Goal: Book appointment/travel/reservation

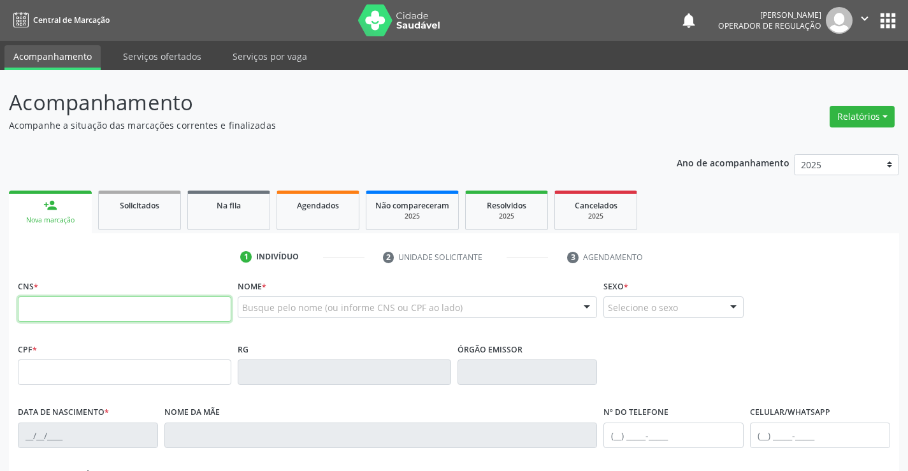
click at [165, 308] on input "text" at bounding box center [124, 308] width 213 height 25
type input "705 0034 7672 4951"
type input "06[DATE]"
type input "099.470.425-96"
type input "SN"
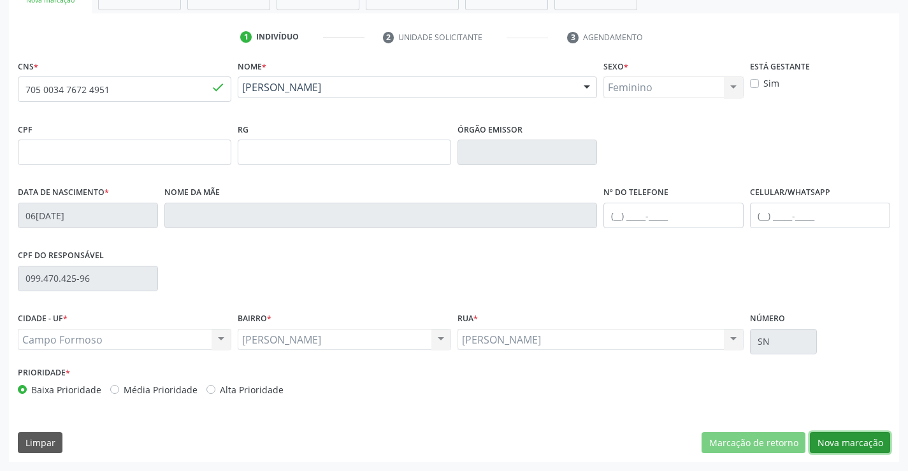
click at [841, 443] on button "Nova marcação" at bounding box center [849, 443] width 80 height 22
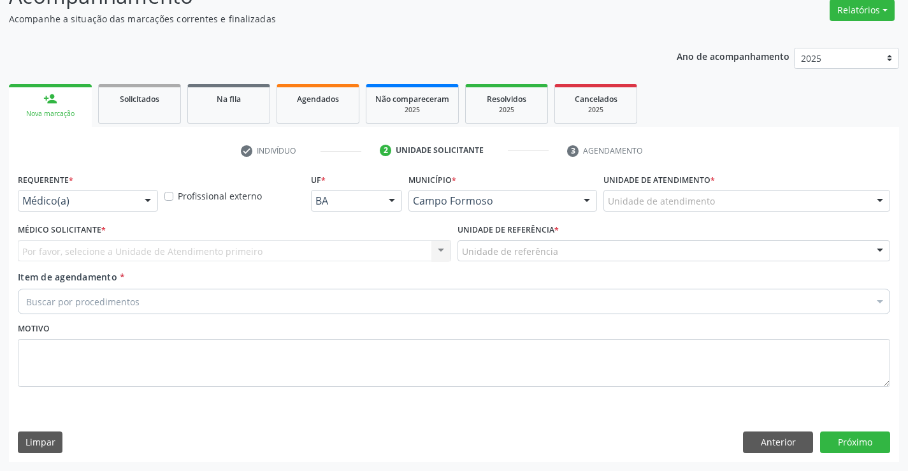
scroll to position [106, 0]
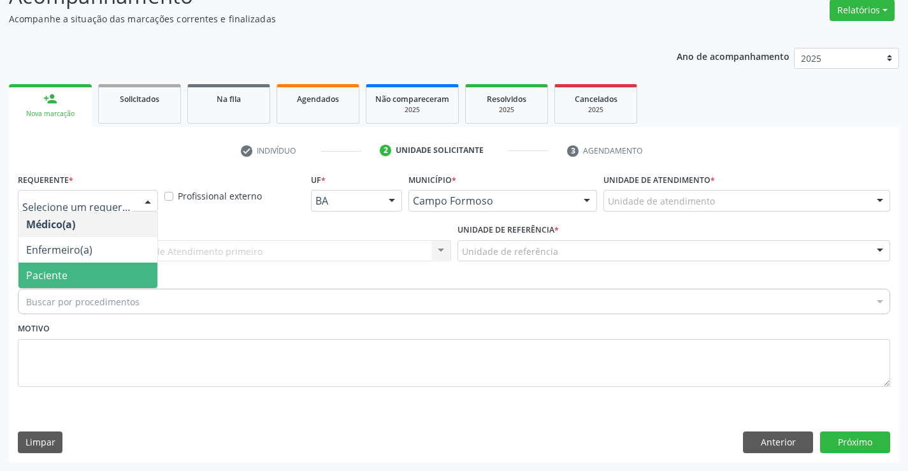
click at [99, 281] on span "Paciente" at bounding box center [87, 274] width 139 height 25
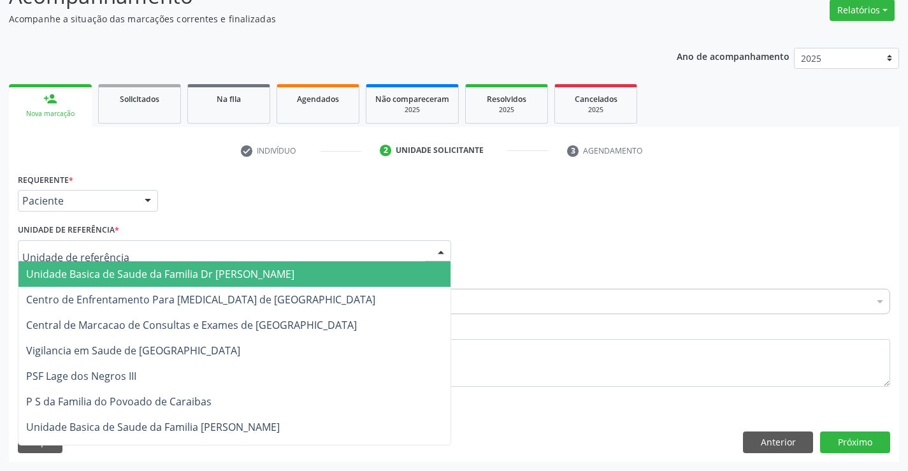
click at [187, 240] on div at bounding box center [234, 251] width 433 height 22
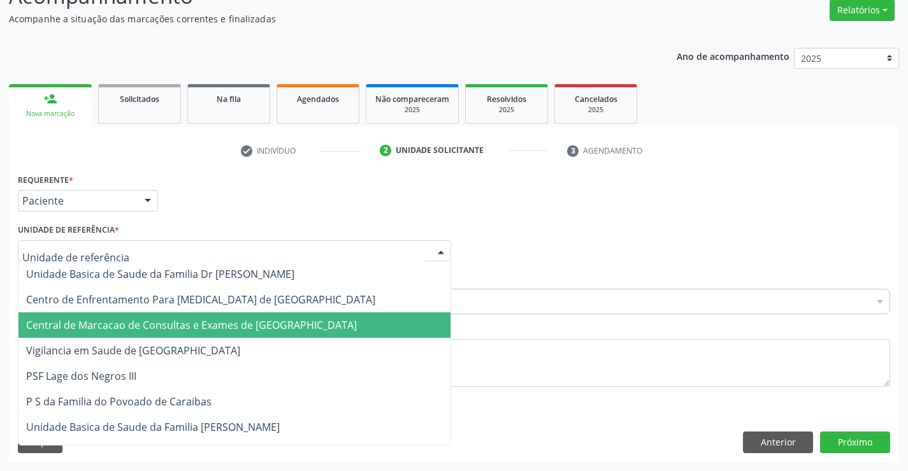
click at [188, 329] on span "Central de Marcacao de Consultas e Exames de [GEOGRAPHIC_DATA]" at bounding box center [191, 325] width 331 height 14
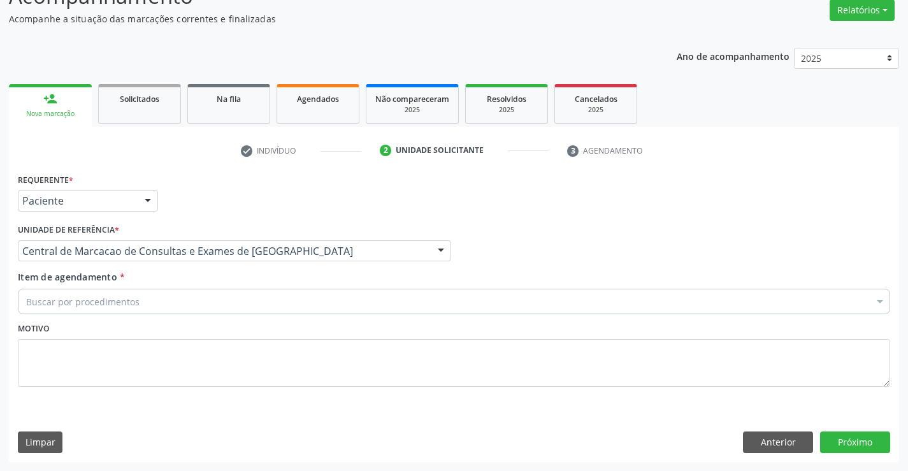
click at [196, 304] on div "Buscar por procedimentos" at bounding box center [454, 300] width 872 height 25
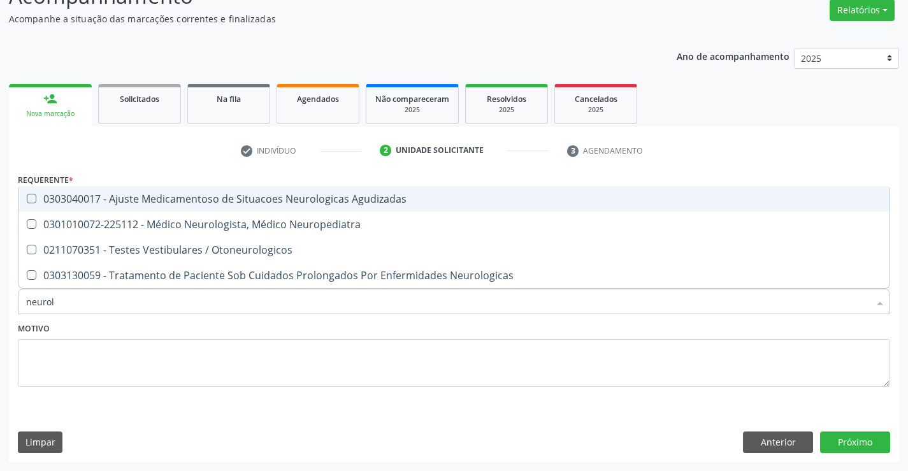
type input "neurolo"
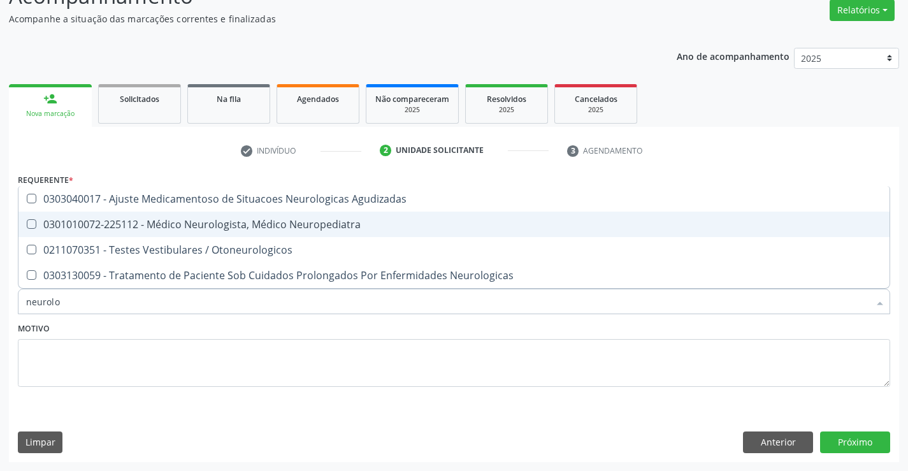
click at [213, 211] on span "0301010072-225112 - Médico Neurologista, Médico Neuropediatra" at bounding box center [453, 223] width 871 height 25
checkbox Neuropediatra "true"
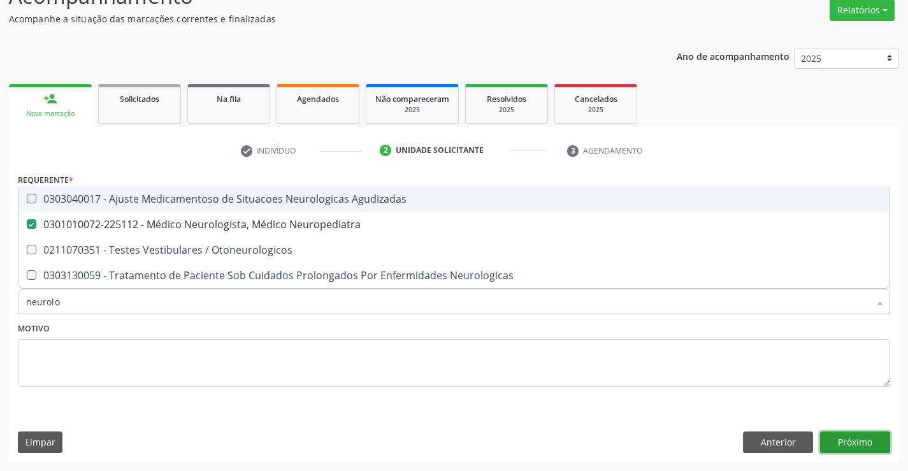
click at [857, 444] on button "Próximo" at bounding box center [855, 442] width 70 height 22
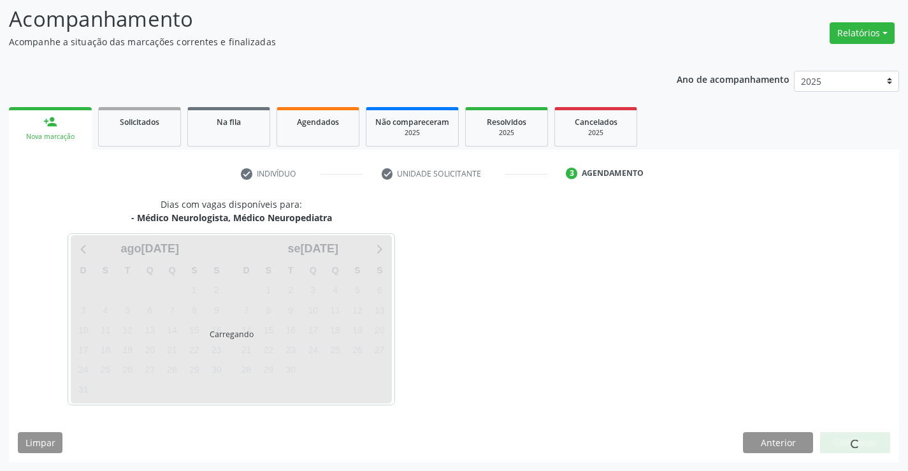
scroll to position [83, 0]
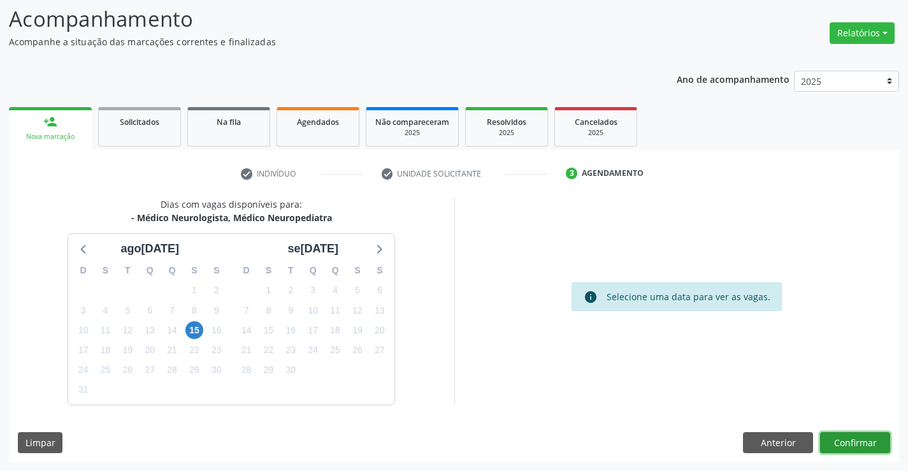
click at [844, 439] on button "Confirmar" at bounding box center [855, 443] width 70 height 22
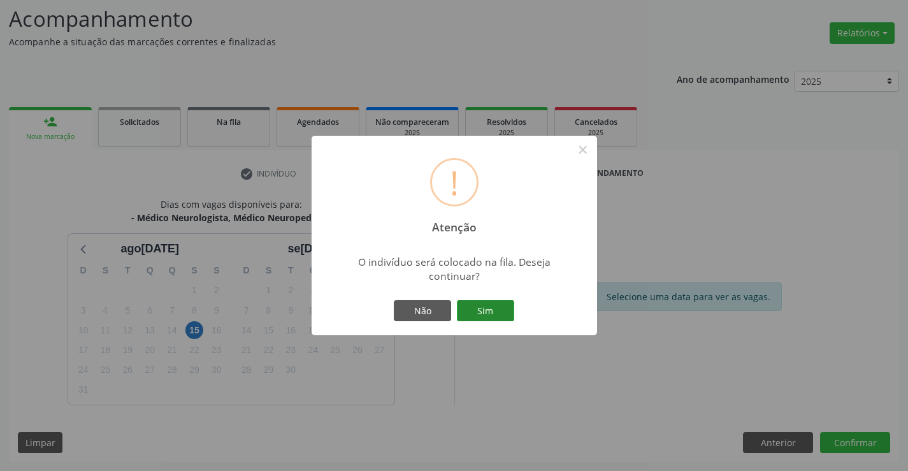
click at [501, 309] on button "Sim" at bounding box center [485, 311] width 57 height 22
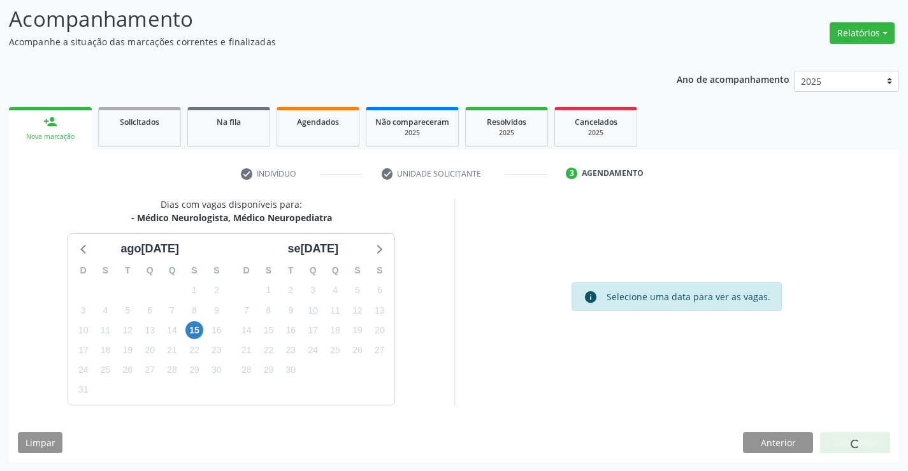
scroll to position [0, 0]
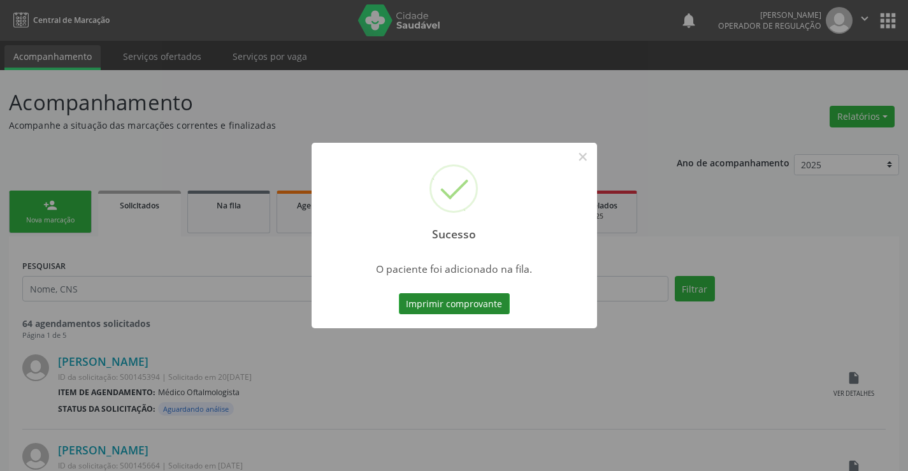
click at [446, 305] on button "Imprimir comprovante" at bounding box center [454, 304] width 111 height 22
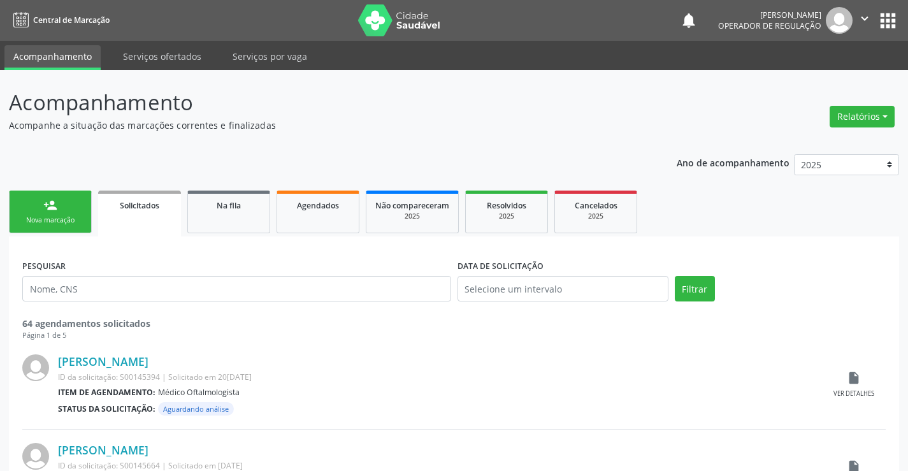
click at [73, 212] on link "person_add Nova marcação" at bounding box center [50, 211] width 83 height 43
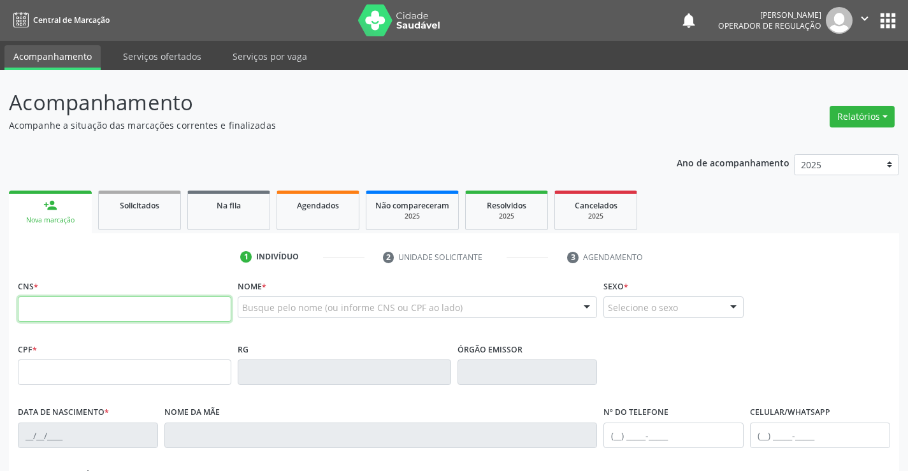
click at [76, 310] on input "text" at bounding box center [124, 308] width 213 height 25
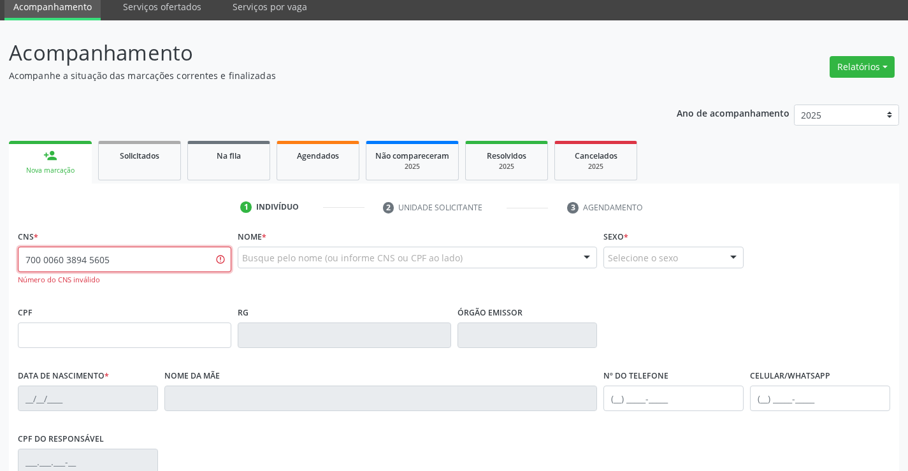
scroll to position [127, 0]
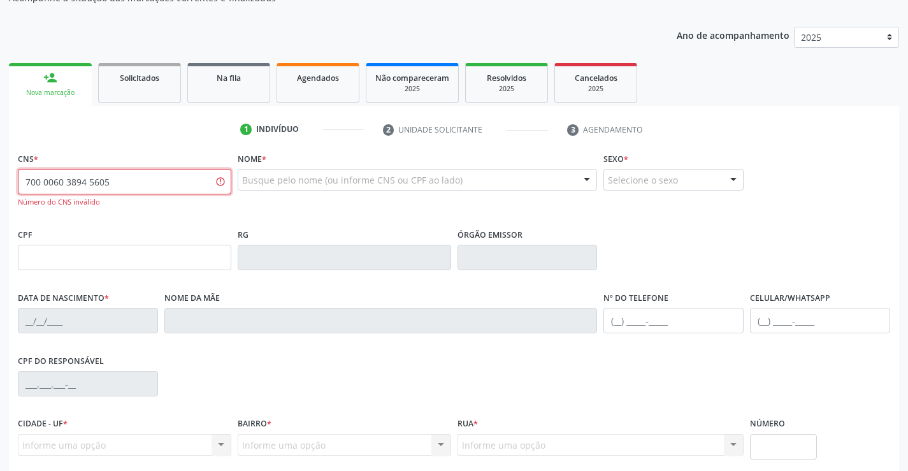
click at [118, 183] on input "700 0060 3894 5605" at bounding box center [124, 181] width 213 height 25
type input "700 0060 3984 5605"
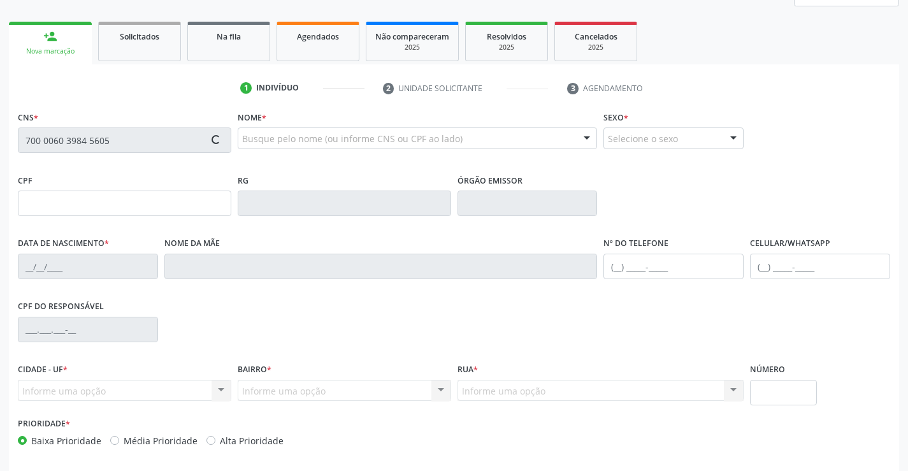
type input "1476116440"
type input "[DATE]"
type input "[PHONE_NUMBER]"
type input "041.839.815-14"
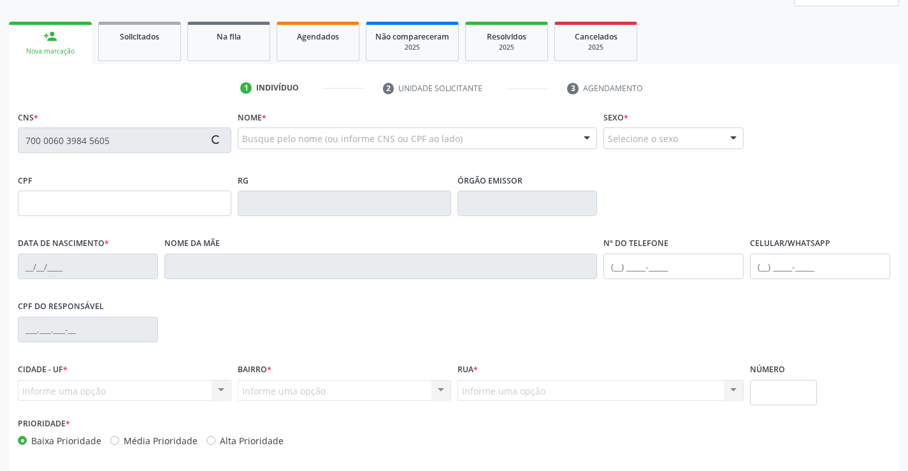
type input "S/N"
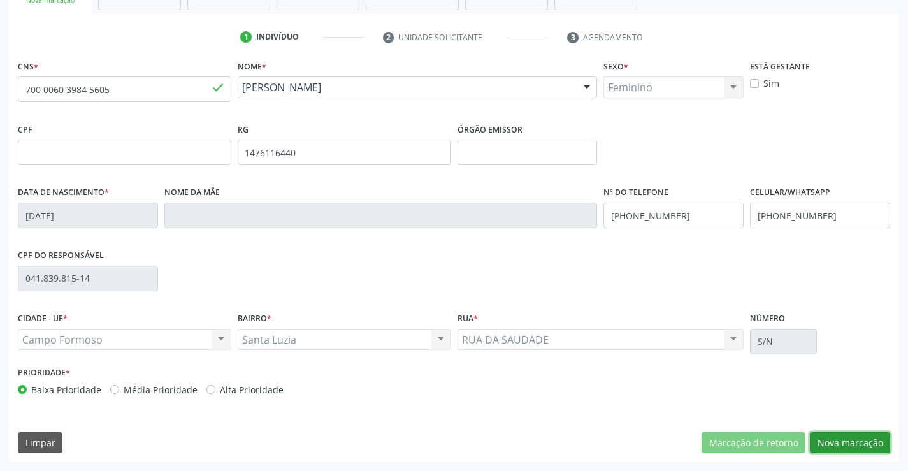
click at [848, 435] on button "Nova marcação" at bounding box center [849, 443] width 80 height 22
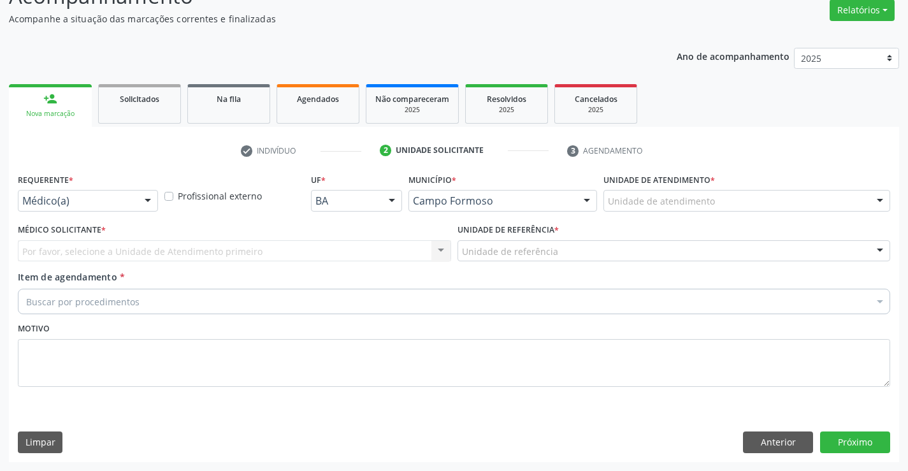
click at [137, 204] on div "Médico(a) Médico(a) Enfermeiro(a) Paciente Nenhum resultado encontrado para: " …" at bounding box center [88, 201] width 140 height 22
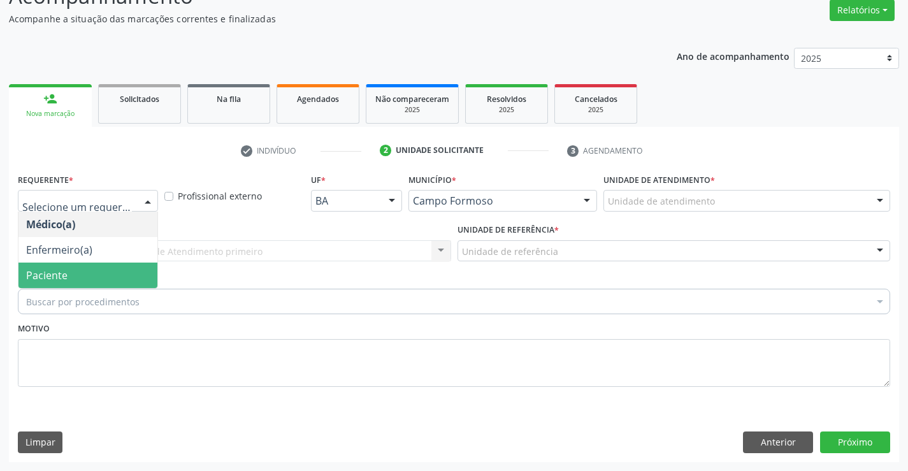
click at [87, 274] on span "Paciente" at bounding box center [87, 274] width 139 height 25
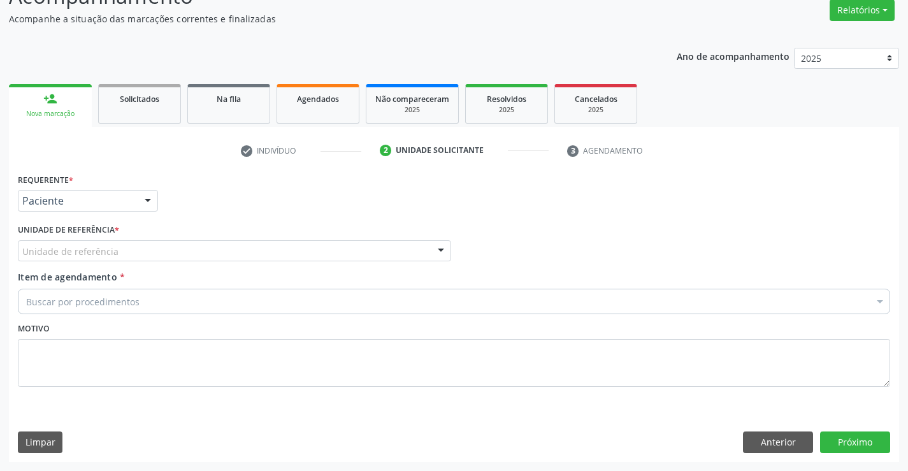
click at [199, 244] on div "Unidade de referência" at bounding box center [234, 251] width 433 height 22
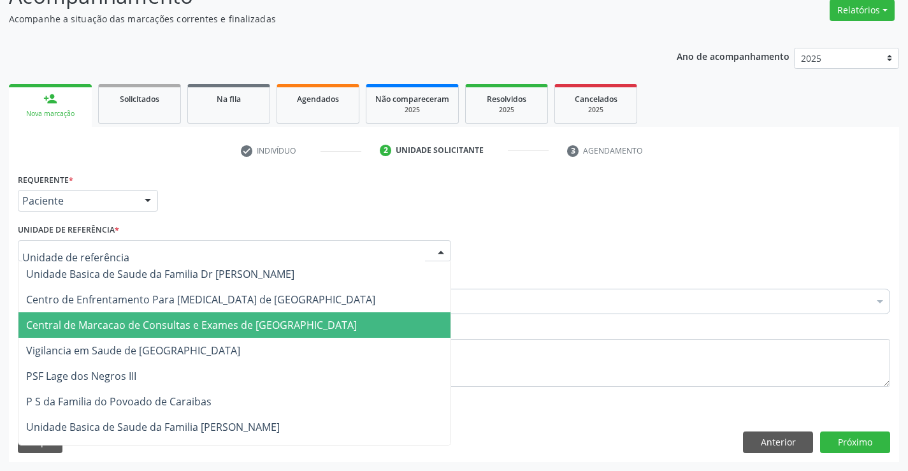
drag, startPoint x: 210, startPoint y: 319, endPoint x: 224, endPoint y: 295, distance: 28.3
click at [214, 318] on span "Central de Marcacao de Consultas e Exames de [GEOGRAPHIC_DATA]" at bounding box center [191, 325] width 331 height 14
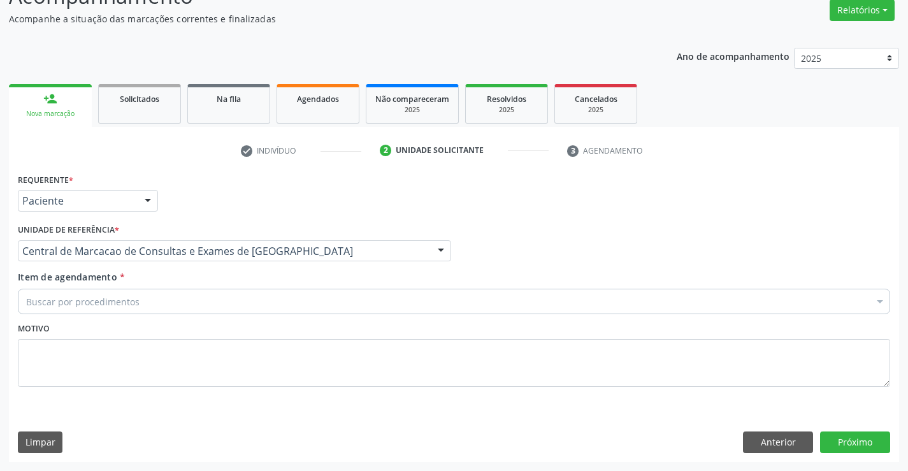
click at [225, 294] on div "Buscar por procedimentos" at bounding box center [454, 300] width 872 height 25
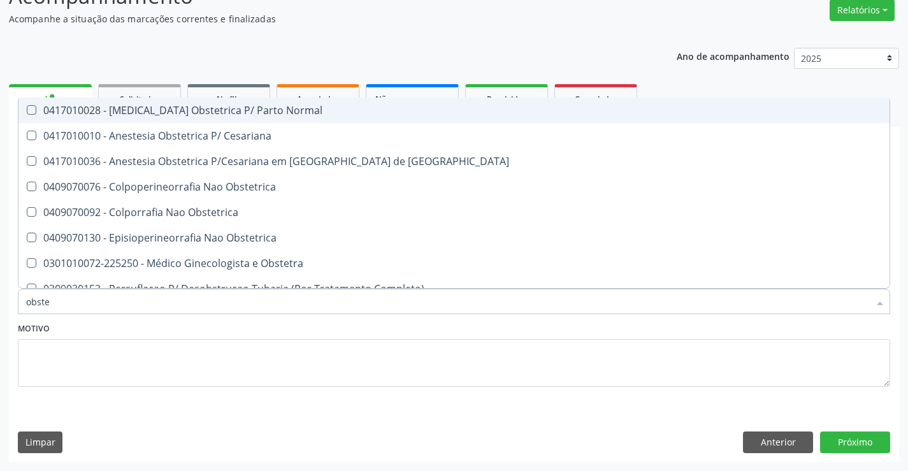
type input "obstet"
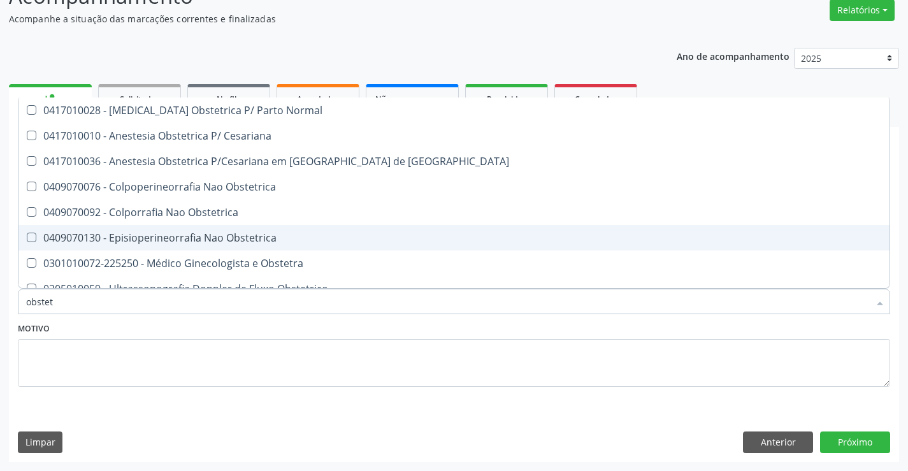
scroll to position [64, 0]
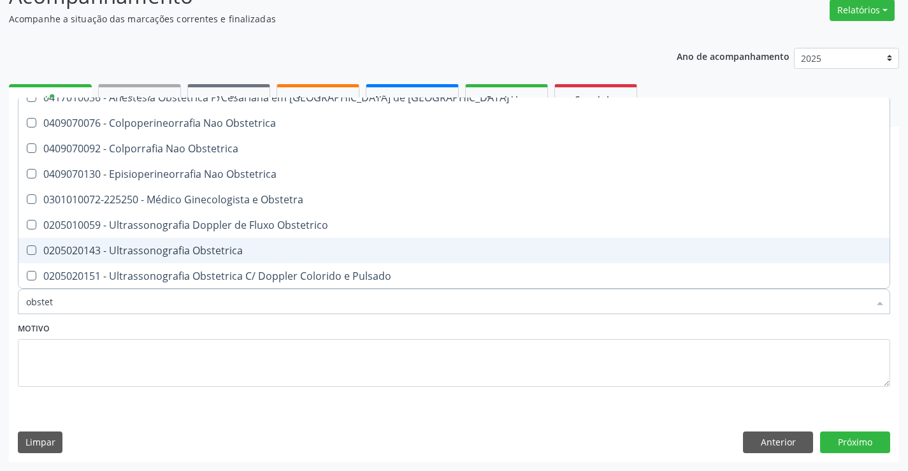
click at [189, 250] on div "0205020143 - Ultrassonografia Obstetrica" at bounding box center [453, 250] width 855 height 10
checkbox Obstetrica "true"
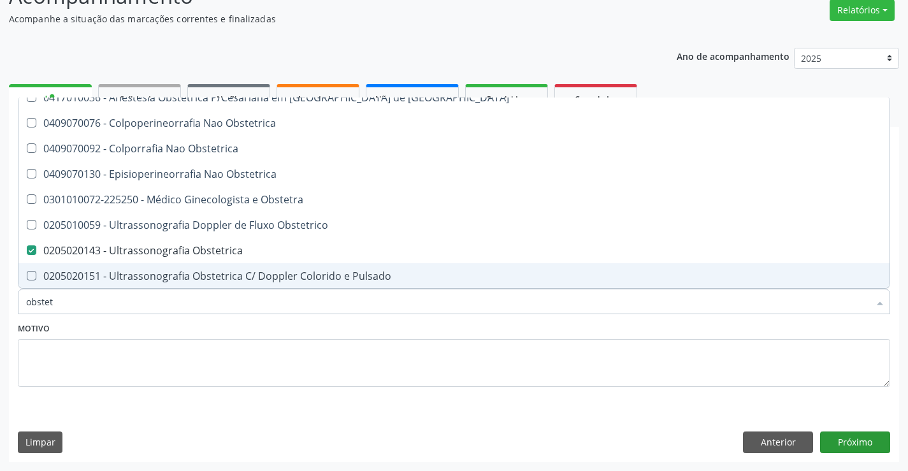
click at [855, 430] on div "Requerente * Paciente Médico(a) Enfermeiro(a) Paciente Nenhum resultado encontr…" at bounding box center [454, 315] width 890 height 291
checkbox Cesariana "true"
checkbox Obstetrica "false"
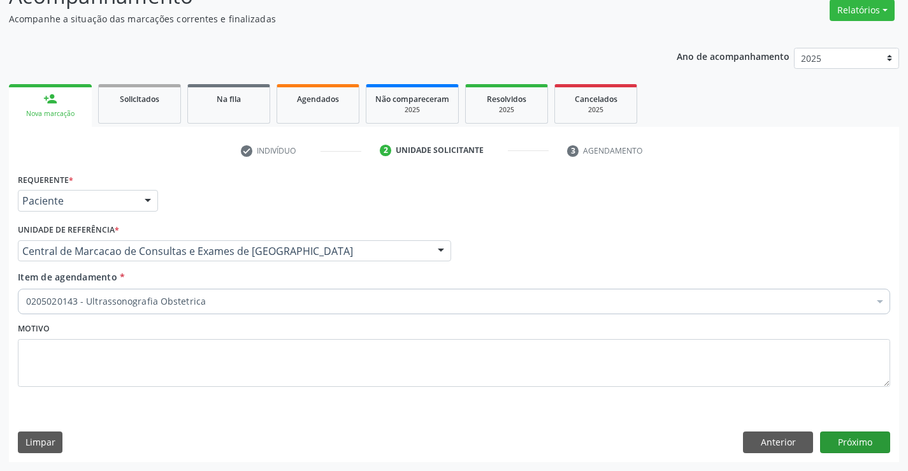
scroll to position [0, 0]
click at [855, 446] on button "Próximo" at bounding box center [855, 442] width 70 height 22
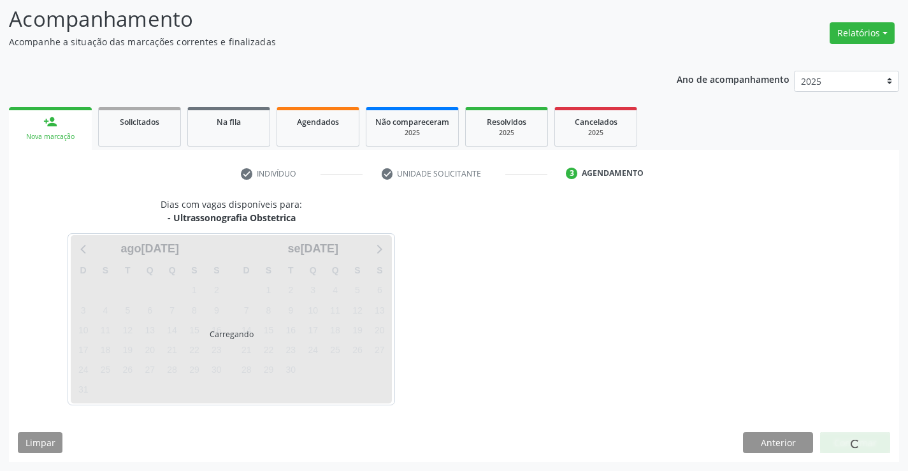
scroll to position [83, 0]
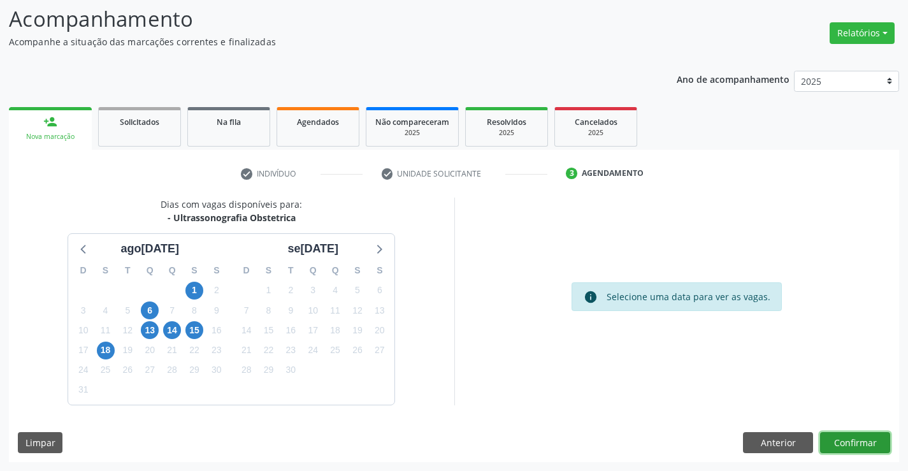
click at [871, 441] on button "Confirmar" at bounding box center [855, 443] width 70 height 22
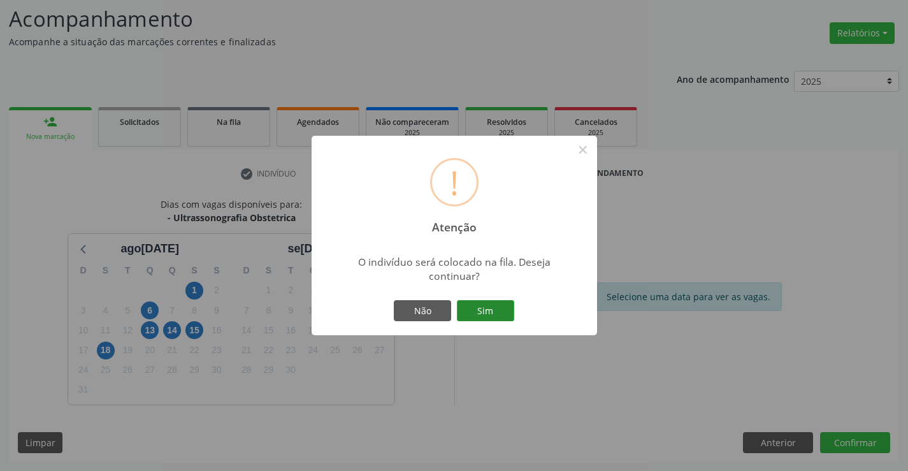
click at [500, 317] on button "Sim" at bounding box center [485, 311] width 57 height 22
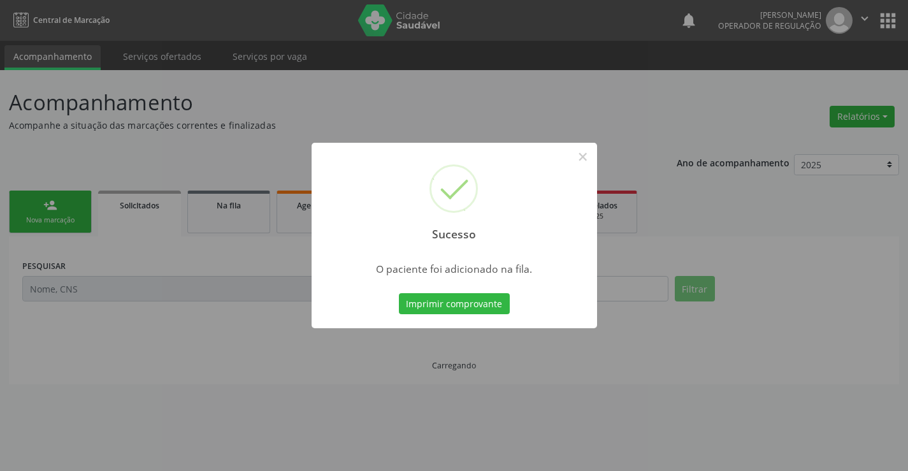
scroll to position [0, 0]
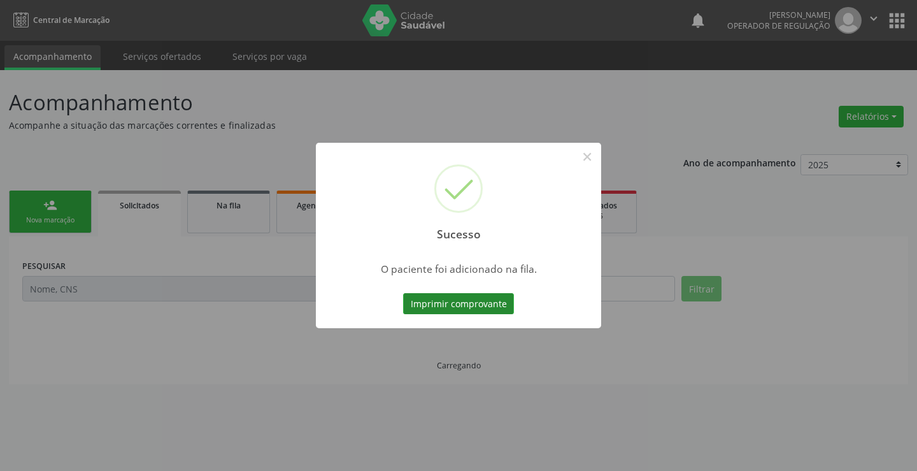
click at [497, 313] on button "Imprimir comprovante" at bounding box center [458, 304] width 111 height 22
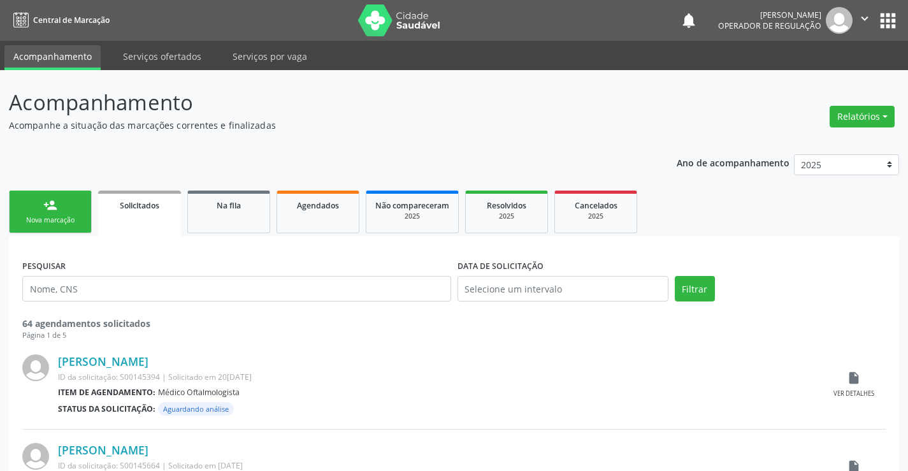
click at [50, 216] on div "Nova marcação" at bounding box center [50, 220] width 64 height 10
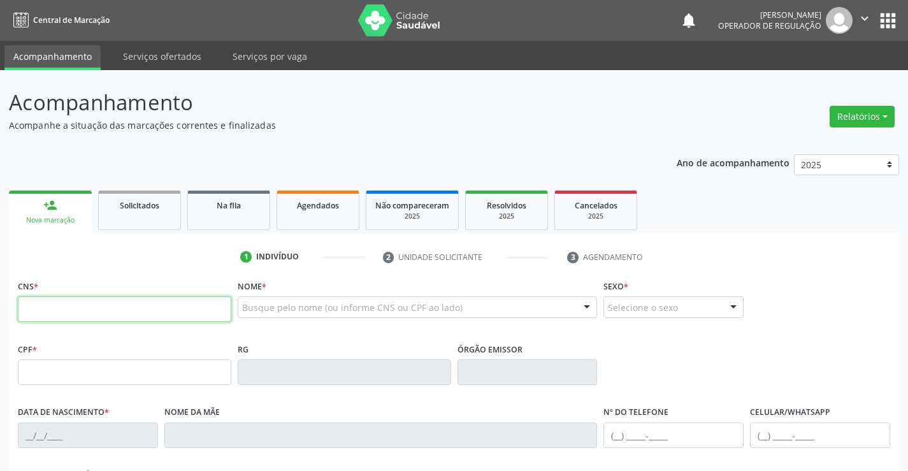
click at [82, 316] on input "text" at bounding box center [124, 308] width 213 height 25
type input "707 6002 3788 5499"
type input "1600192149"
type input "28/[DATE]"
type input "[PHONE_NUMBER]"
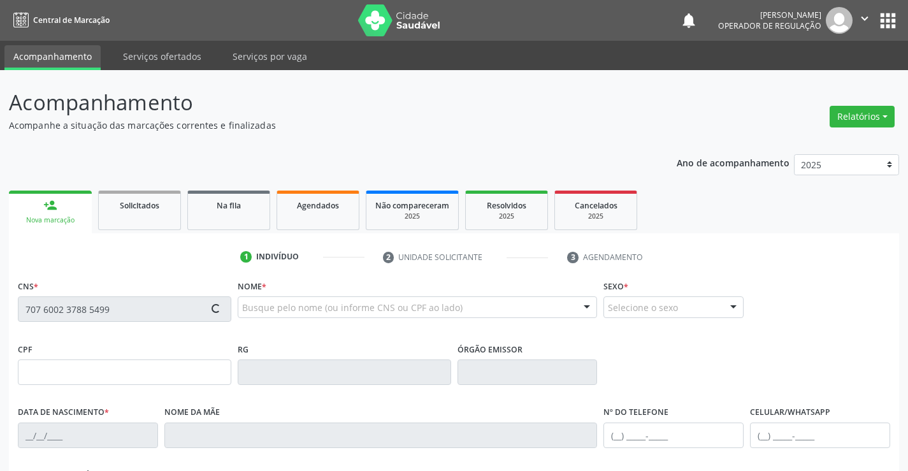
type input "[PHONE_NUMBER]"
type input "061.855.965-55"
type input "S/N"
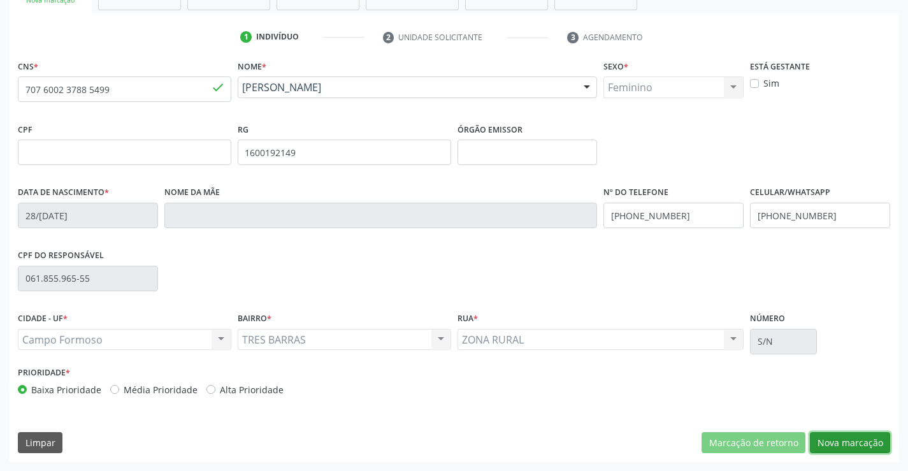
click at [824, 447] on button "Nova marcação" at bounding box center [849, 443] width 80 height 22
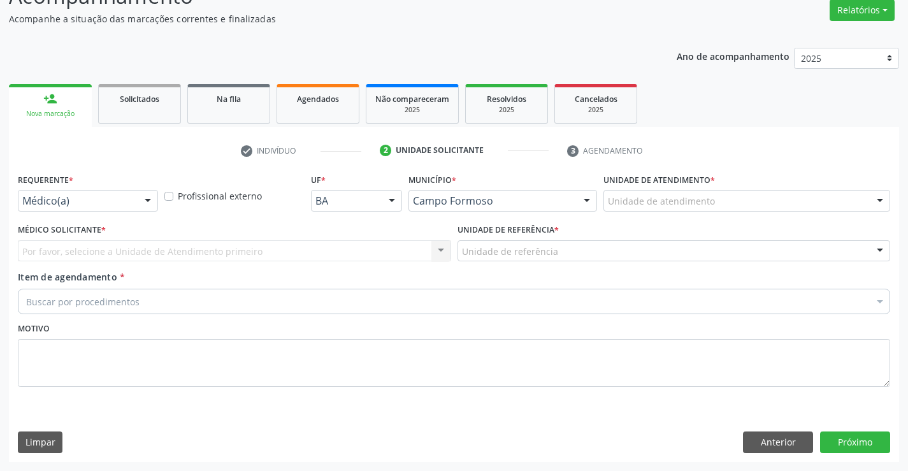
scroll to position [106, 0]
click at [153, 203] on div at bounding box center [147, 201] width 19 height 22
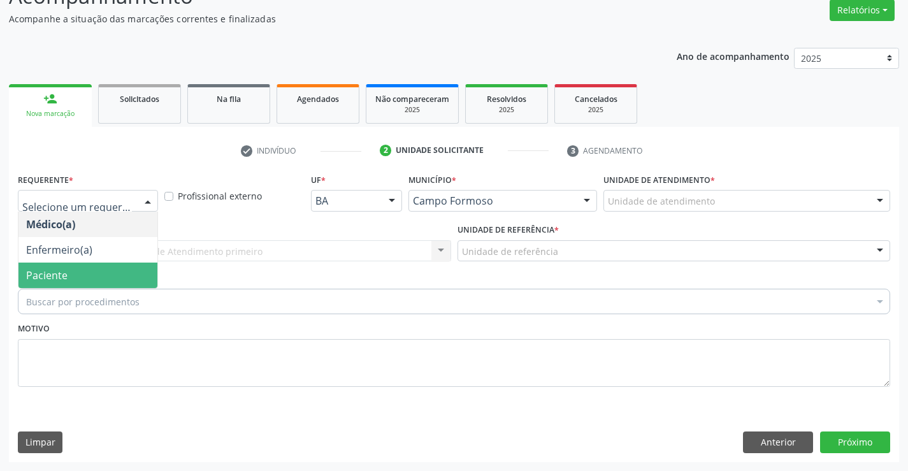
click at [124, 269] on span "Paciente" at bounding box center [87, 274] width 139 height 25
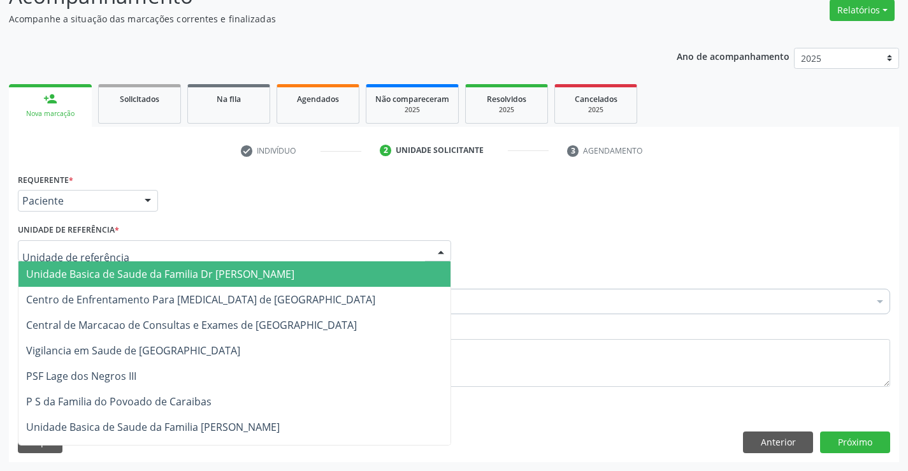
click at [190, 248] on div at bounding box center [234, 251] width 433 height 22
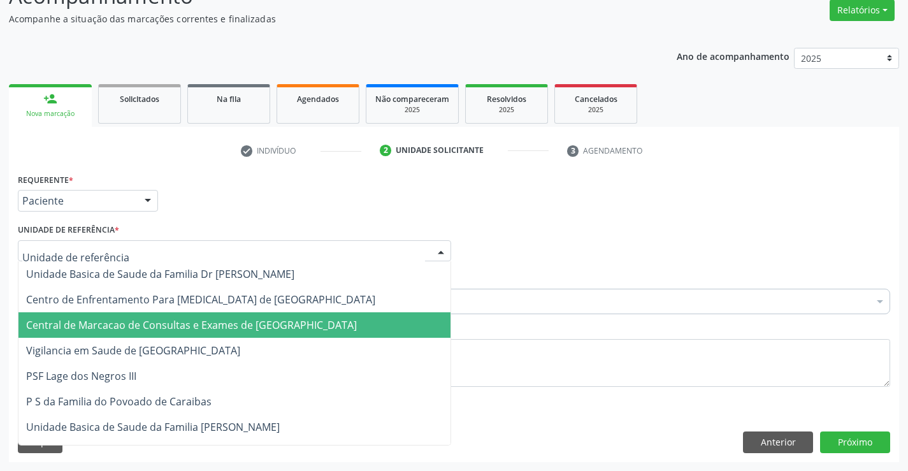
click at [213, 336] on span "Central de Marcacao de Consultas e Exames de [GEOGRAPHIC_DATA]" at bounding box center [234, 324] width 432 height 25
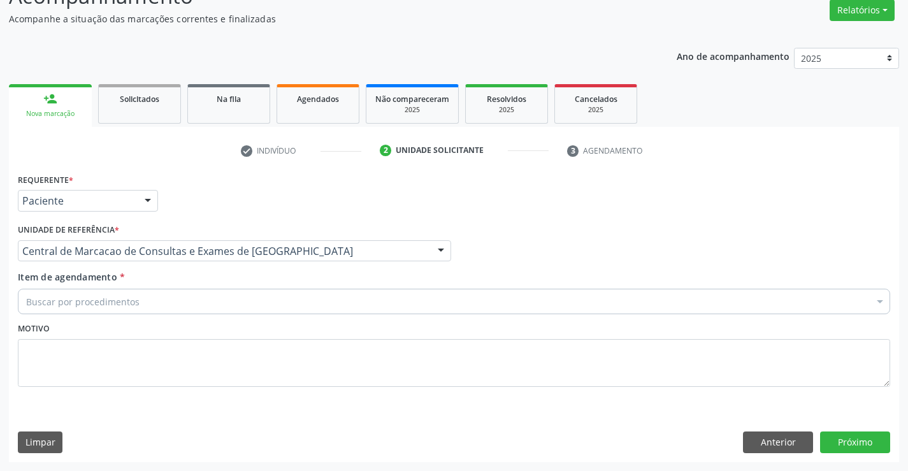
click at [229, 306] on div "Buscar por procedimentos" at bounding box center [454, 300] width 872 height 25
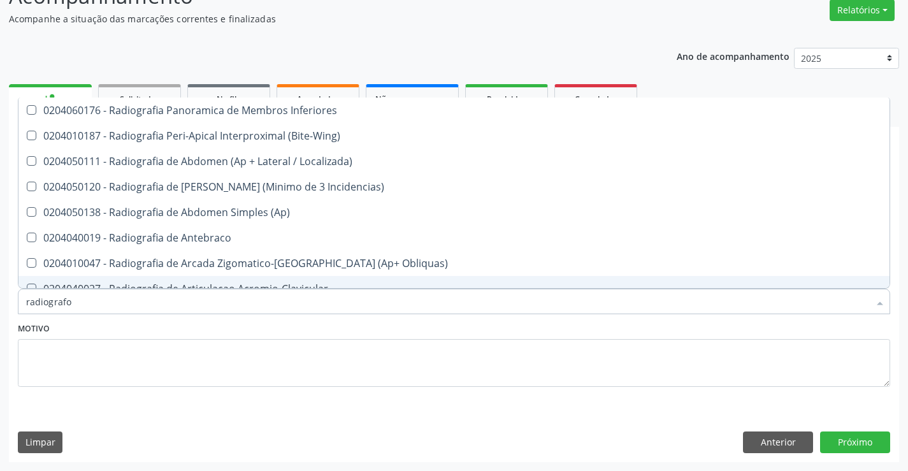
scroll to position [0, 0]
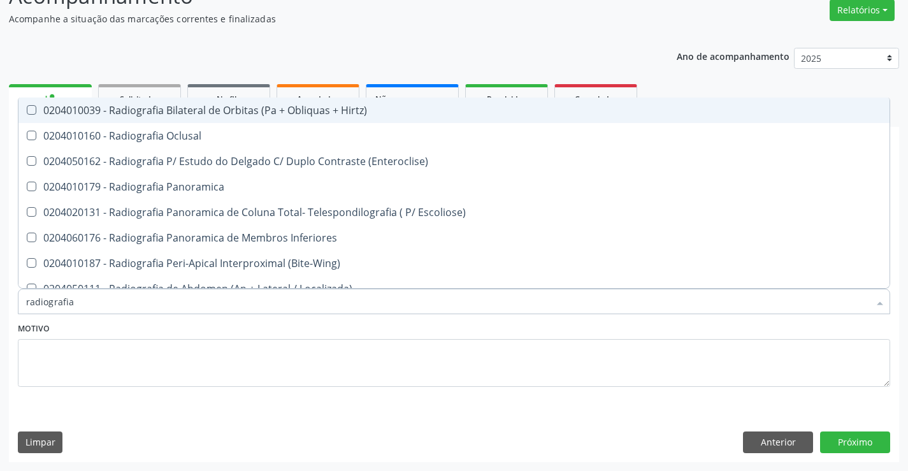
type input "radiografia"
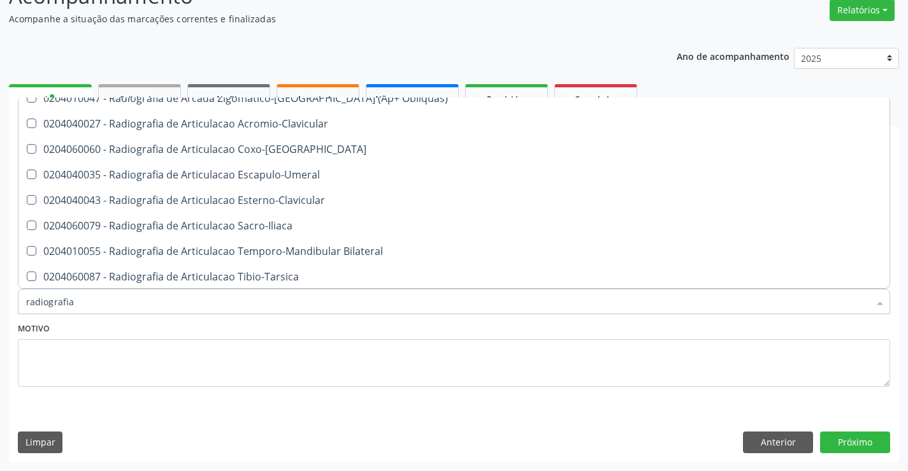
scroll to position [318, 0]
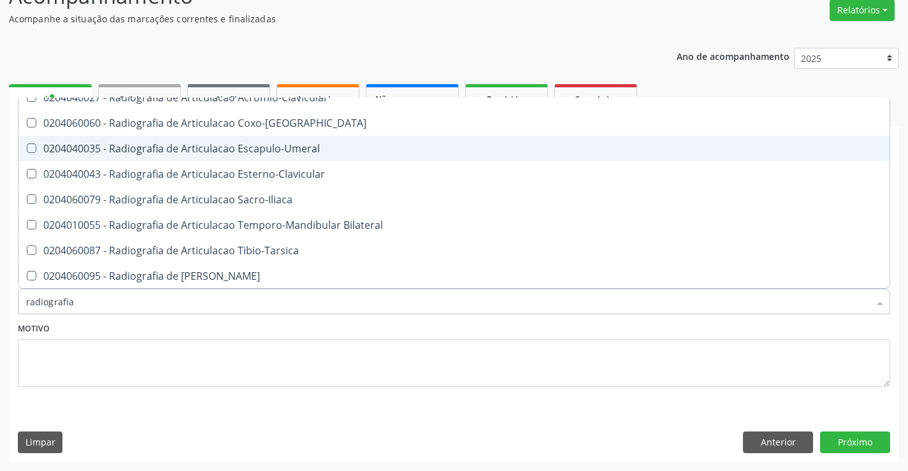
click at [296, 145] on div "0204040035 - Radiografia de Articulacao Escapulo-Umeral" at bounding box center [453, 148] width 855 height 10
checkbox Escapulo-Umeral "true"
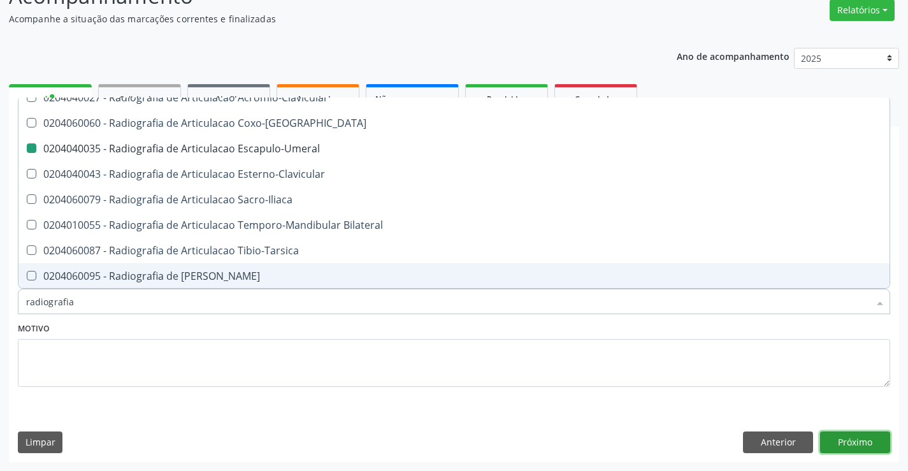
click at [878, 445] on button "Próximo" at bounding box center [855, 442] width 70 height 22
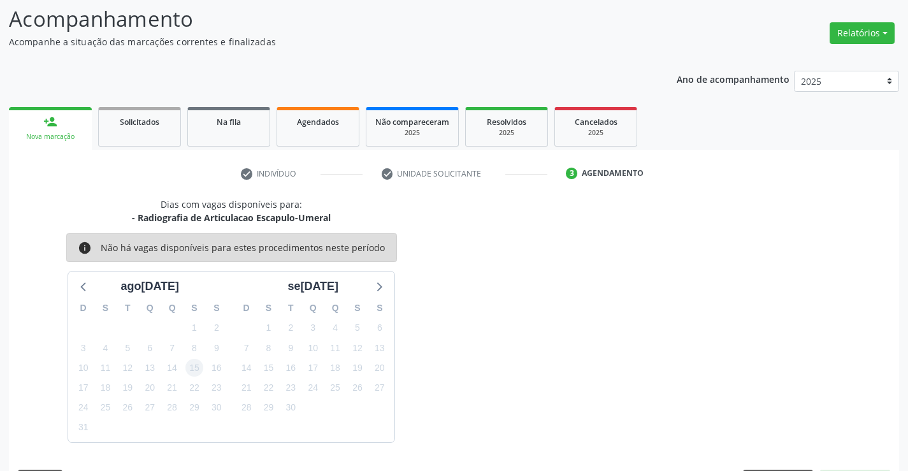
scroll to position [106, 0]
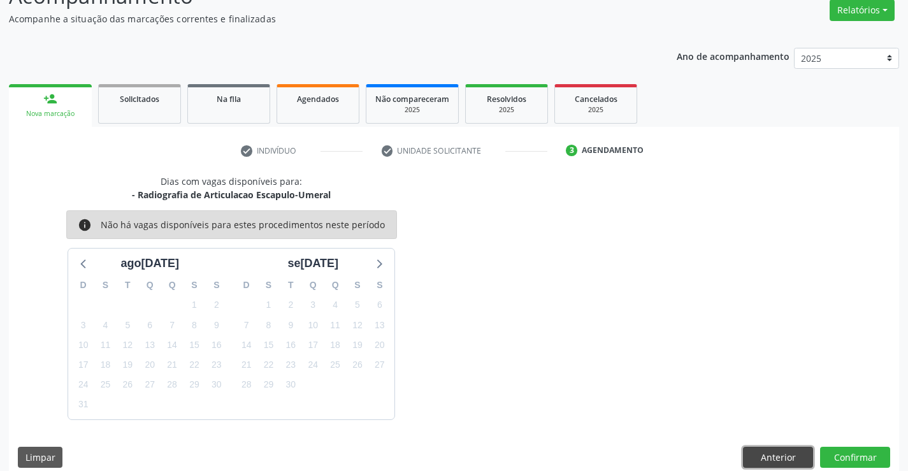
click at [785, 455] on button "Anterior" at bounding box center [778, 457] width 70 height 22
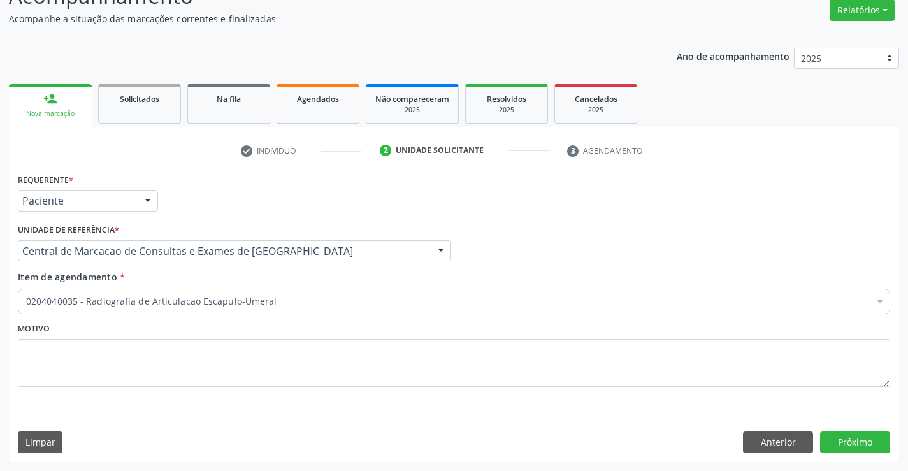
click at [667, 292] on div "0204040035 - Radiografia de Articulacao Escapulo-Umeral" at bounding box center [454, 300] width 872 height 25
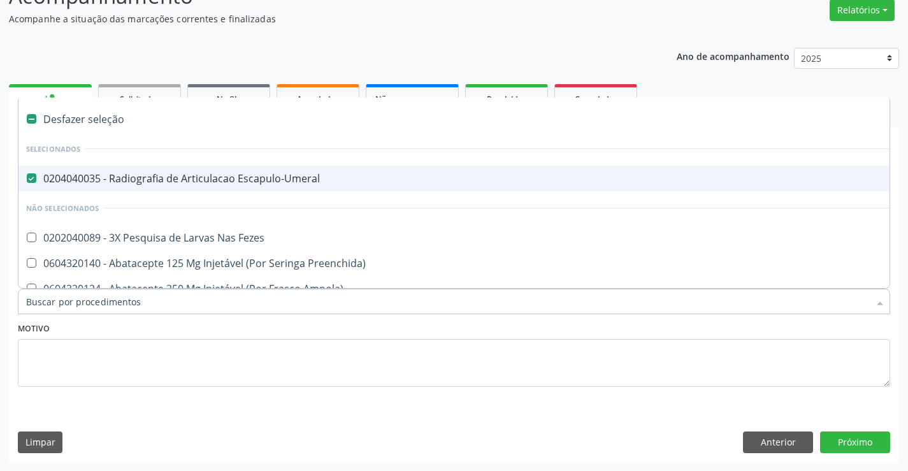
drag, startPoint x: 232, startPoint y: 178, endPoint x: 224, endPoint y: 266, distance: 88.2
click at [231, 178] on div "0204040035 - Radiografia de Articulacao Escapulo-Umeral" at bounding box center [522, 178] width 992 height 10
checkbox Escapulo-Umeral "false"
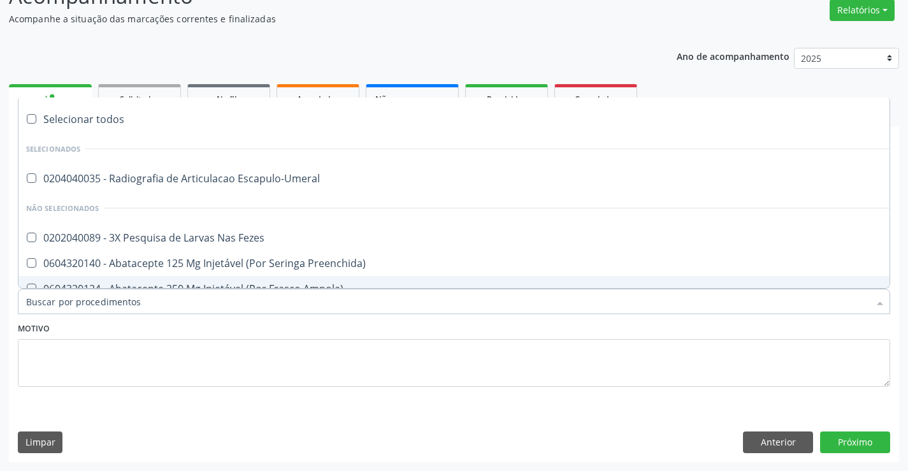
click at [234, 291] on input "Item de agendamento *" at bounding box center [447, 300] width 843 height 25
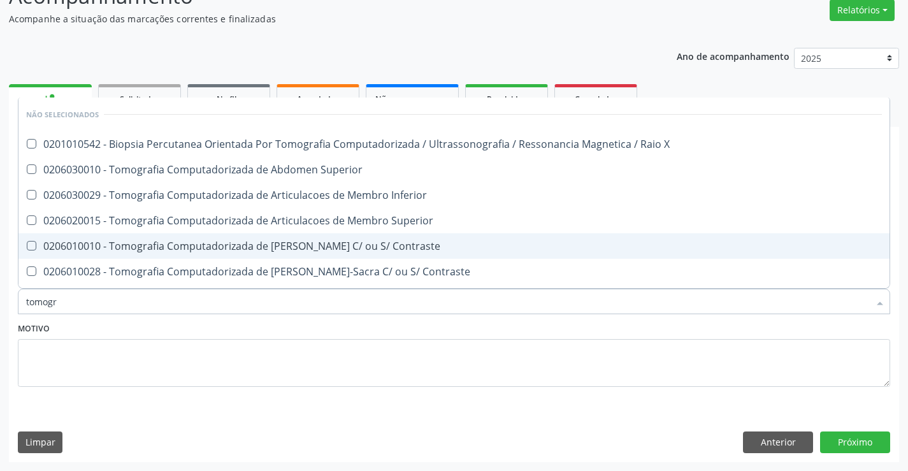
type input "tomogra"
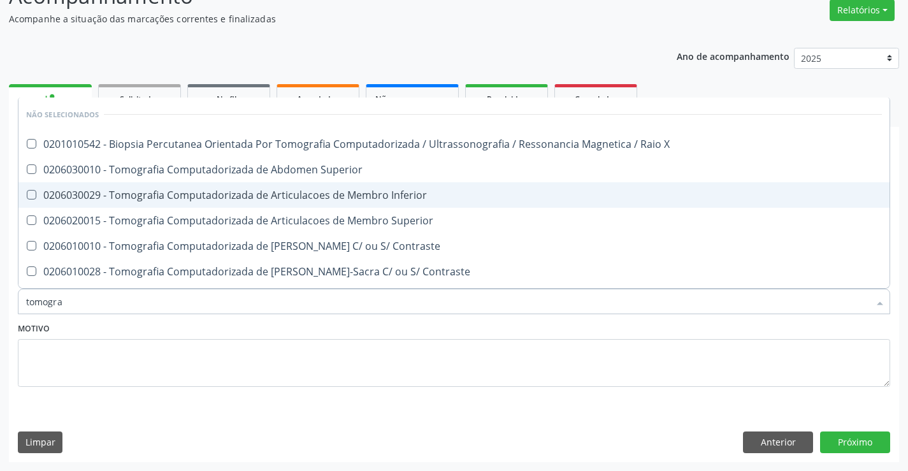
scroll to position [43, 0]
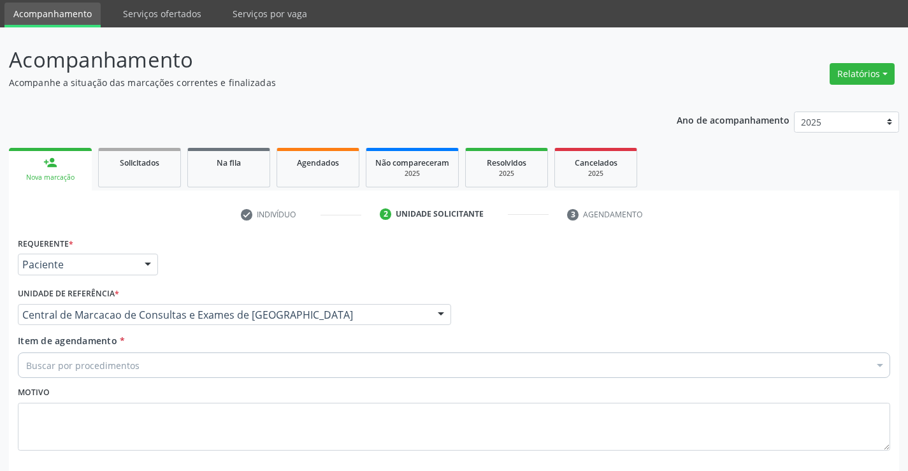
click at [70, 169] on link "person_add Nova marcação" at bounding box center [50, 169] width 83 height 43
